Goal: Task Accomplishment & Management: Complete application form

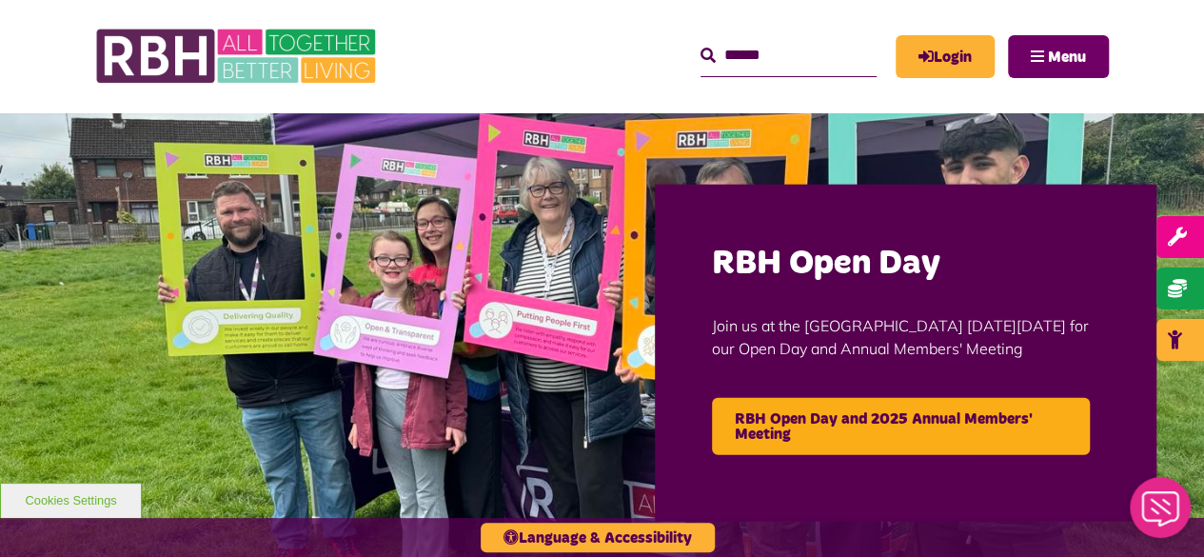
click at [1042, 67] on button "Menu" at bounding box center [1058, 56] width 101 height 43
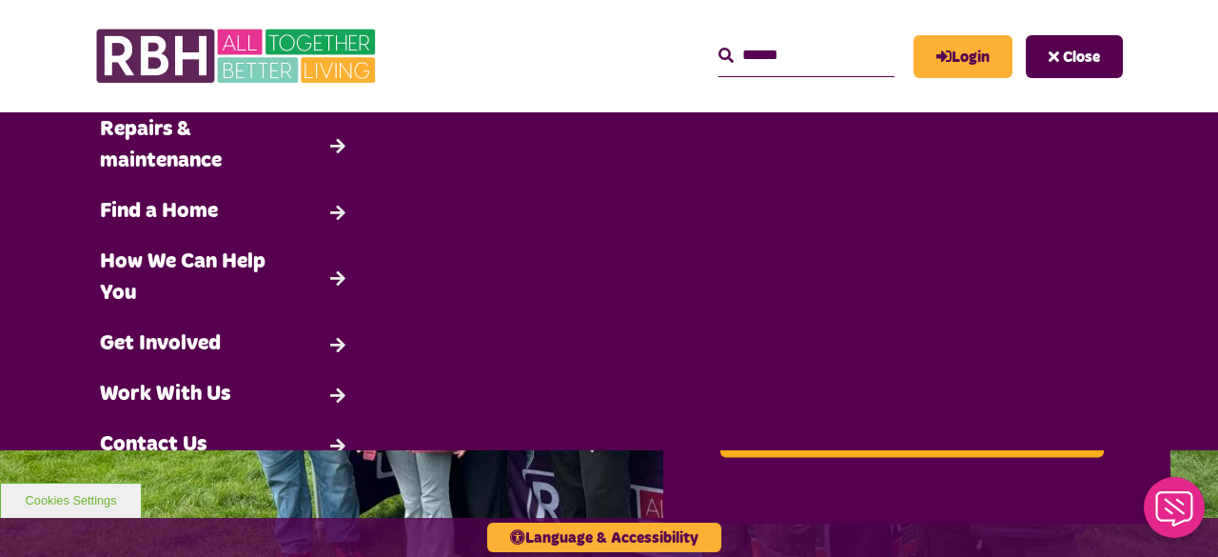
scroll to position [183, 0]
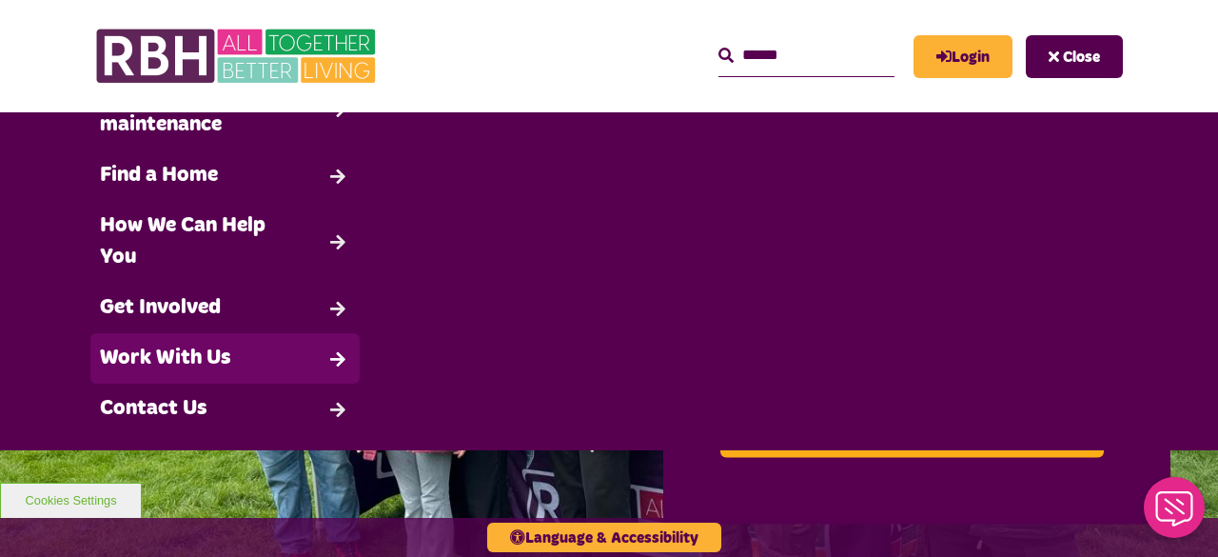
click at [238, 345] on link "Work With Us" at bounding box center [224, 358] width 269 height 50
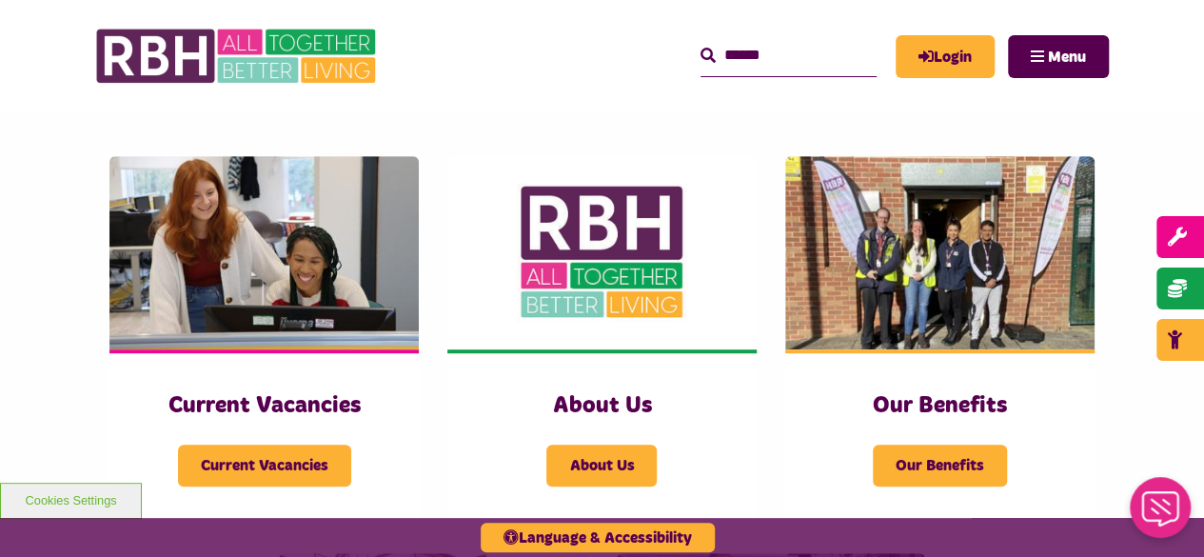
scroll to position [365, 0]
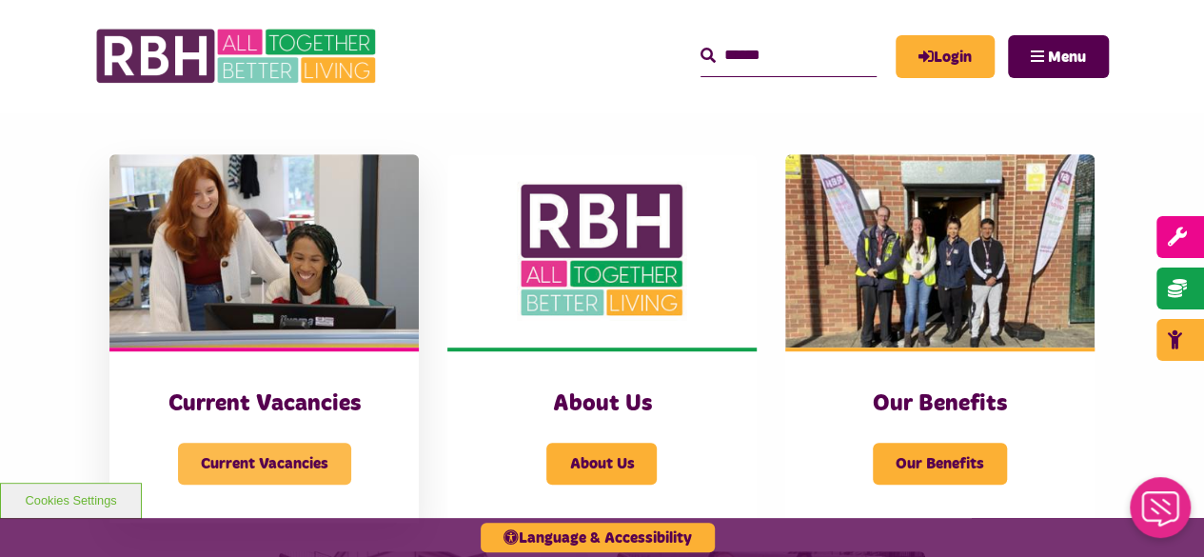
click at [316, 462] on span "Current Vacancies" at bounding box center [264, 463] width 173 height 42
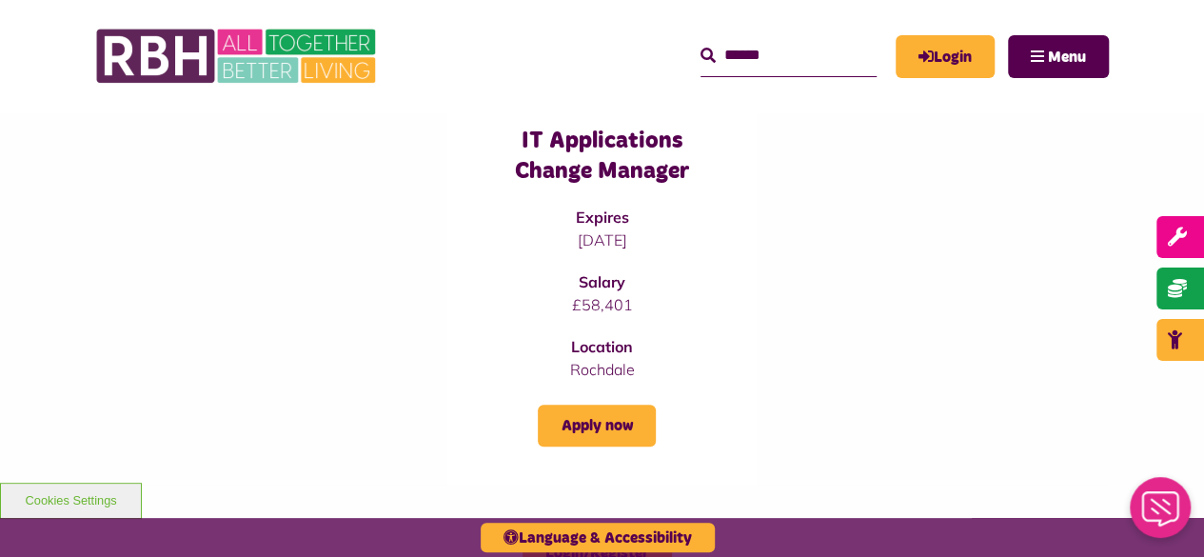
scroll to position [736, 0]
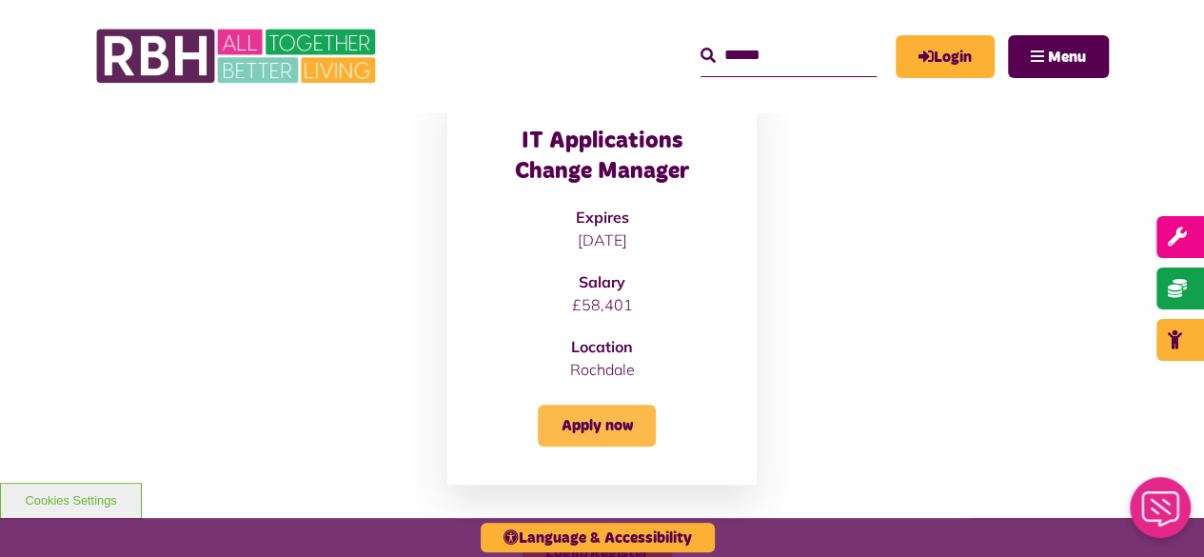
click at [635, 409] on link "Apply now" at bounding box center [597, 425] width 118 height 42
